Goal: Task Accomplishment & Management: Use online tool/utility

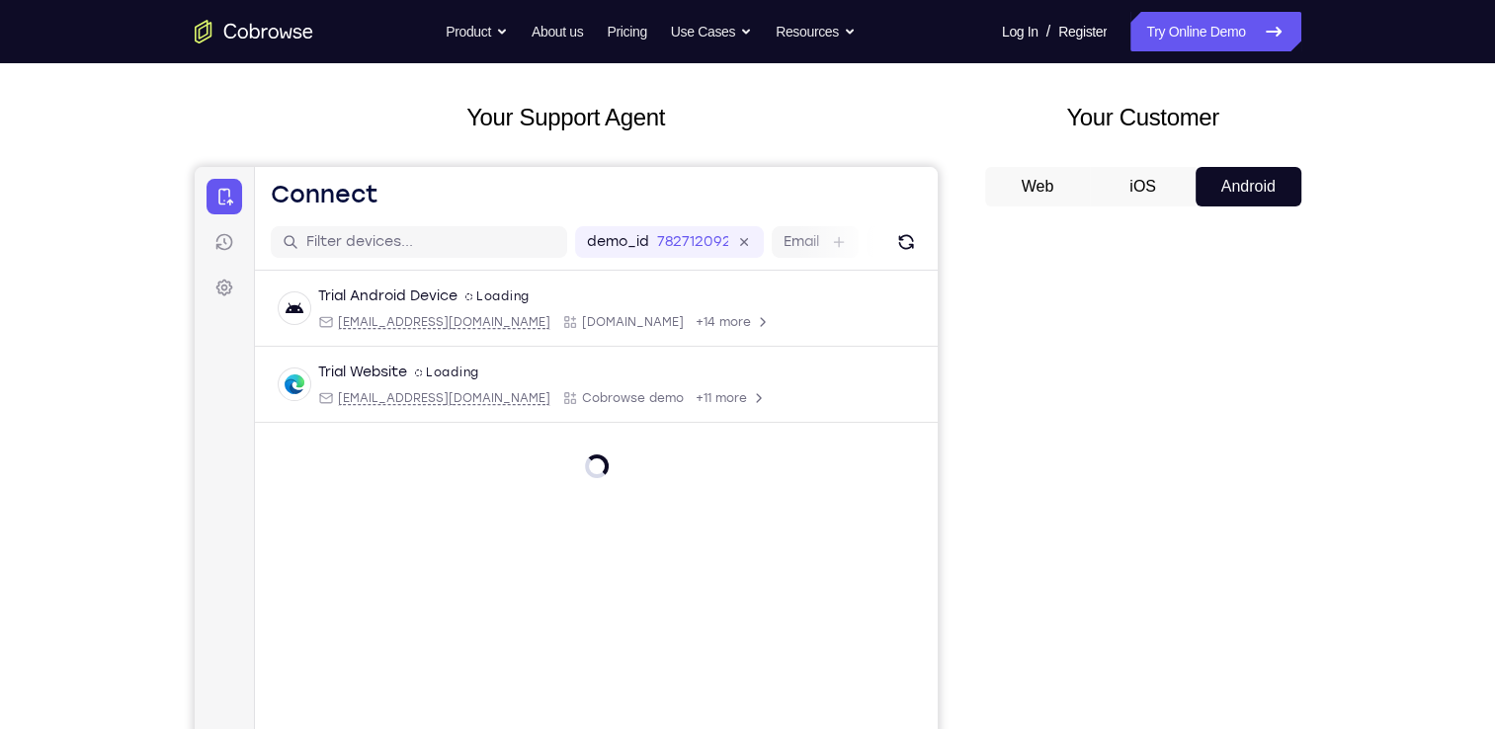
scroll to position [356, 0]
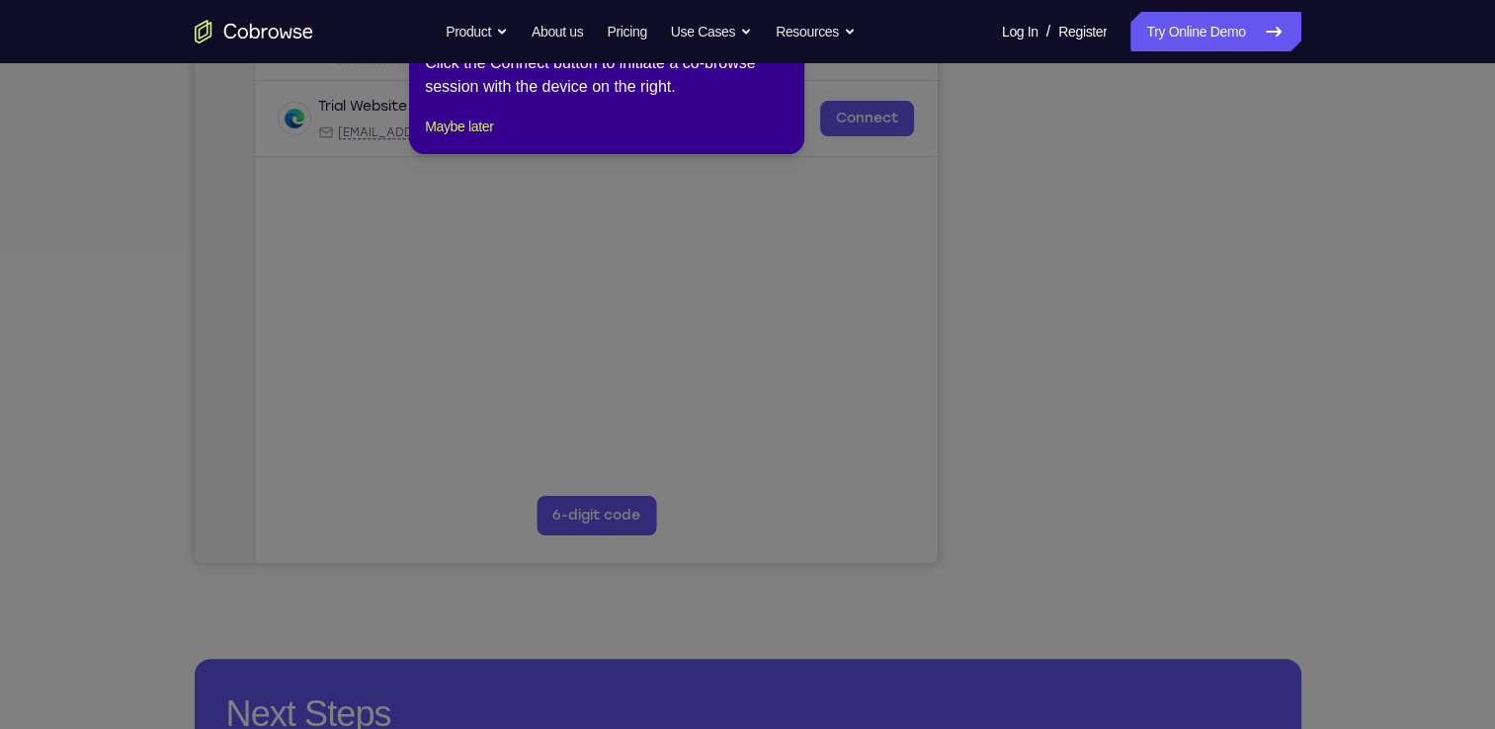
click at [1138, 517] on icon at bounding box center [755, 364] width 1510 height 729
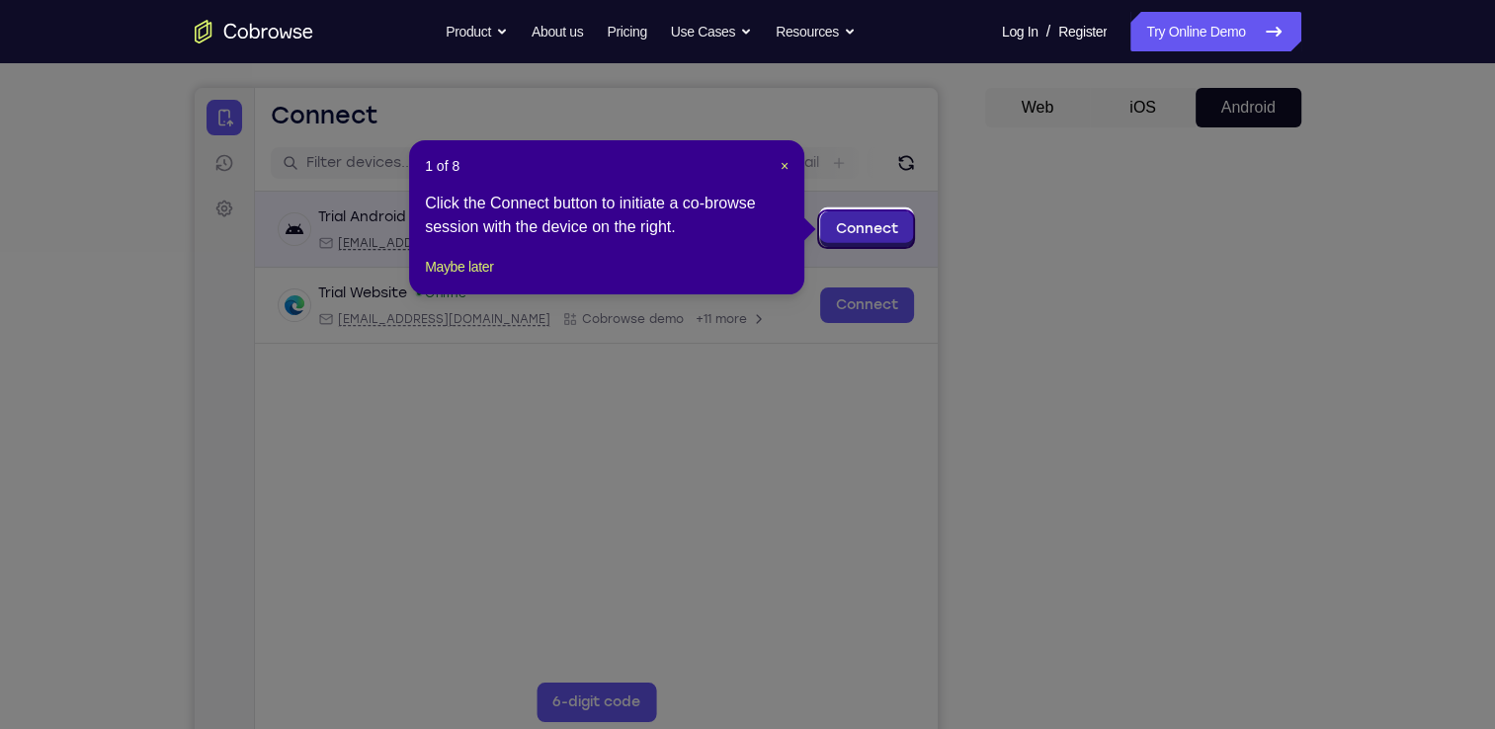
scroll to position [166, 0]
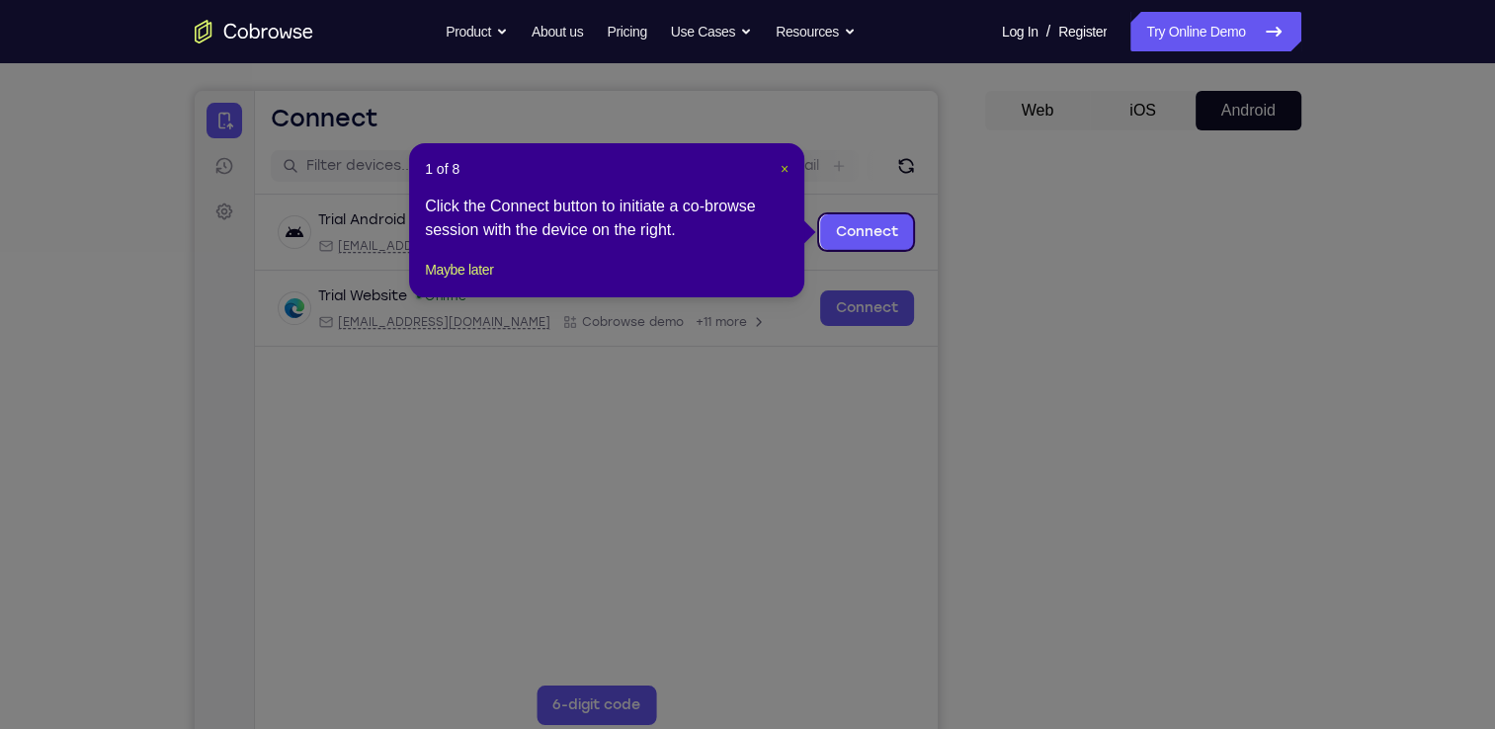
click at [787, 177] on button "×" at bounding box center [784, 169] width 8 height 20
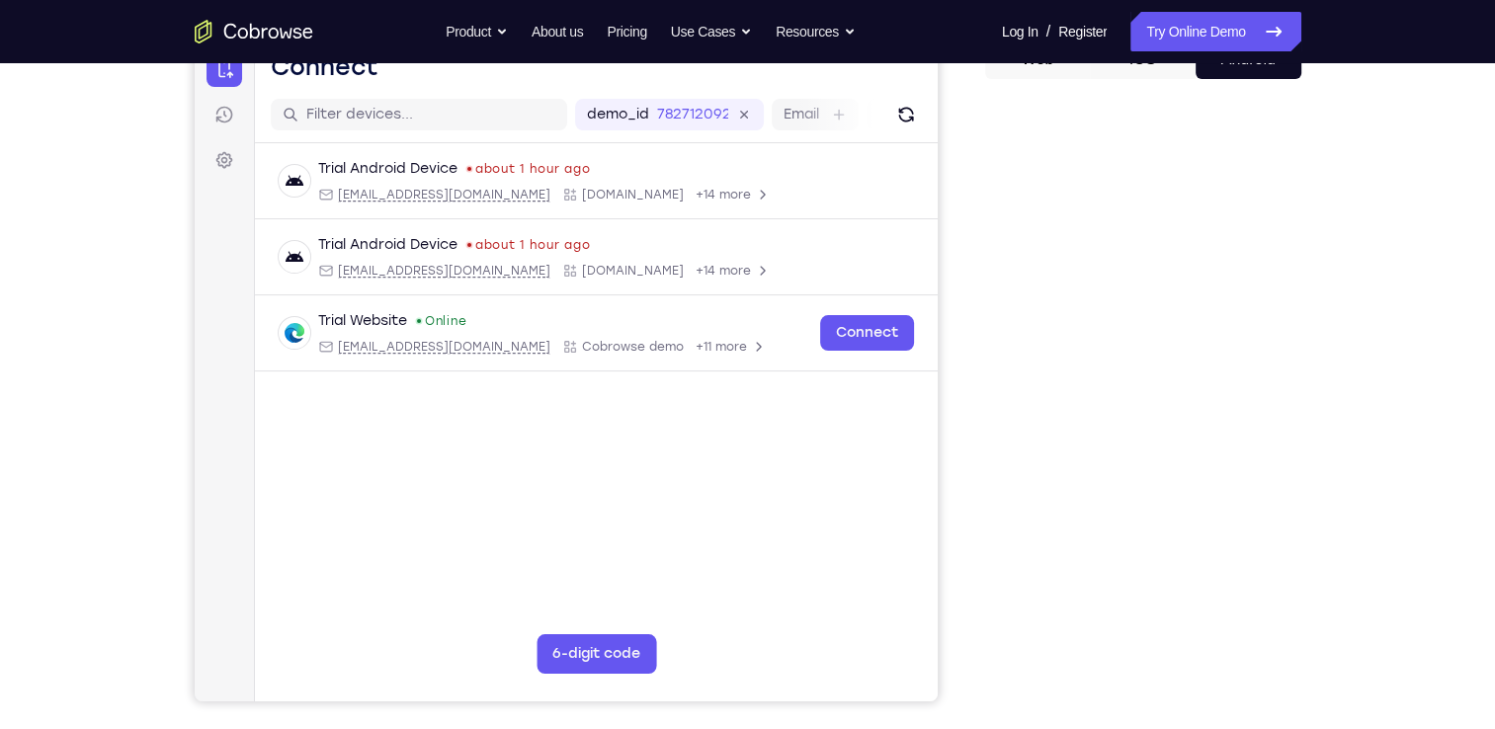
scroll to position [188, 0]
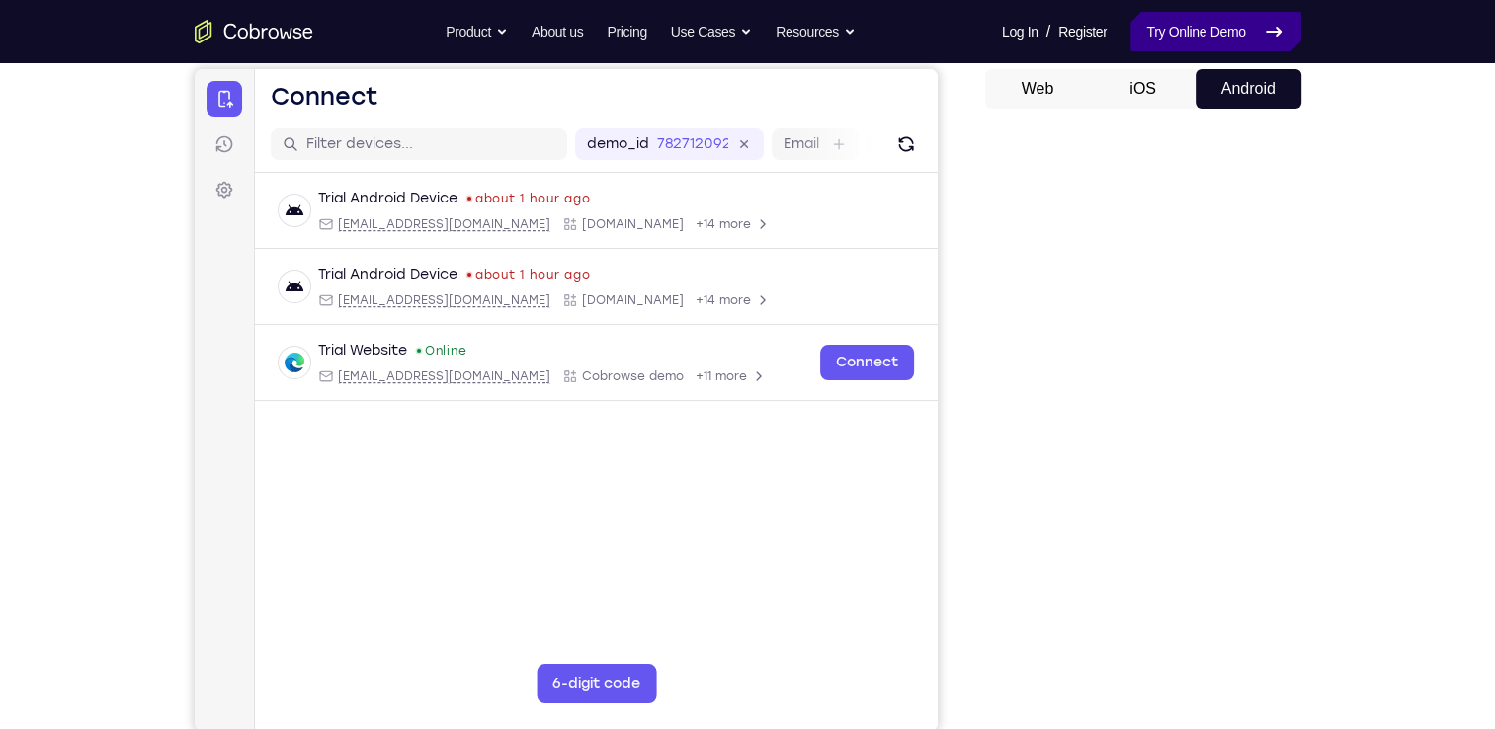
click at [1159, 44] on link "Try Online Demo" at bounding box center [1215, 32] width 170 height 40
